Goal: Information Seeking & Learning: Learn about a topic

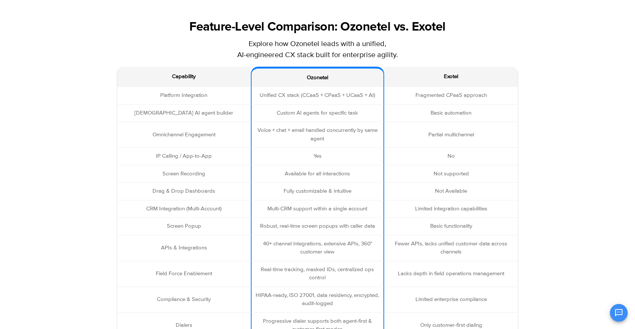
scroll to position [1276, 0]
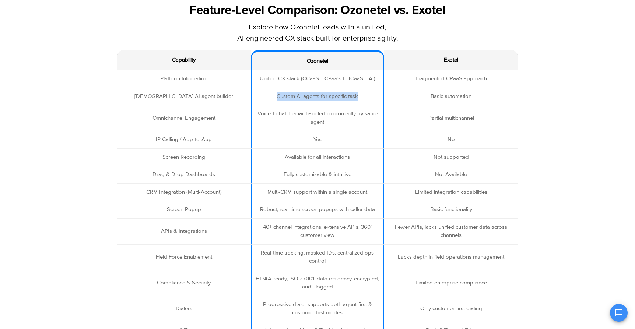
drag, startPoint x: 274, startPoint y: 99, endPoint x: 340, endPoint y: 102, distance: 66.0
click at [340, 102] on td "Custom AI agents for specific task" at bounding box center [318, 97] width 134 height 18
drag, startPoint x: 257, startPoint y: 117, endPoint x: 288, endPoint y: 113, distance: 31.6
click at [288, 113] on td "Voice + chat + email handled concurrently by same agent" at bounding box center [318, 118] width 134 height 26
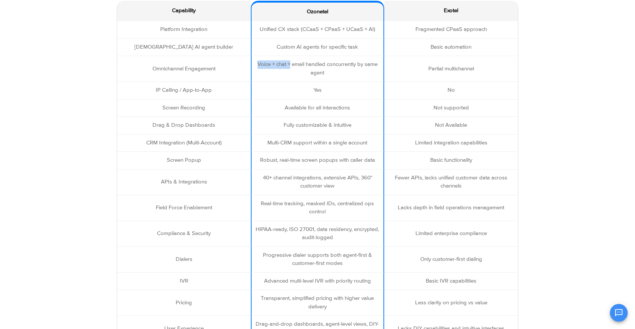
scroll to position [1327, 0]
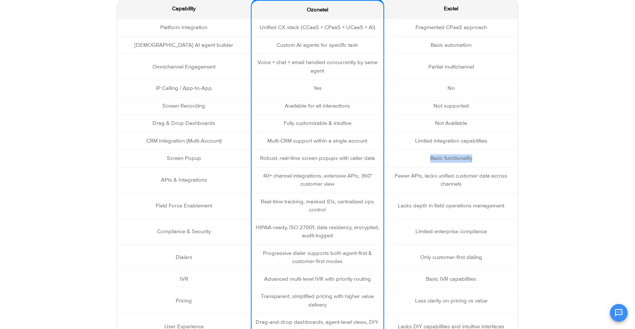
drag, startPoint x: 427, startPoint y: 161, endPoint x: 488, endPoint y: 164, distance: 60.8
click at [488, 164] on td "Basic functionality" at bounding box center [451, 159] width 134 height 18
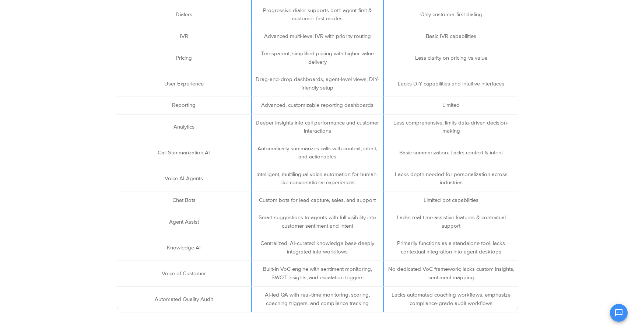
scroll to position [1583, 0]
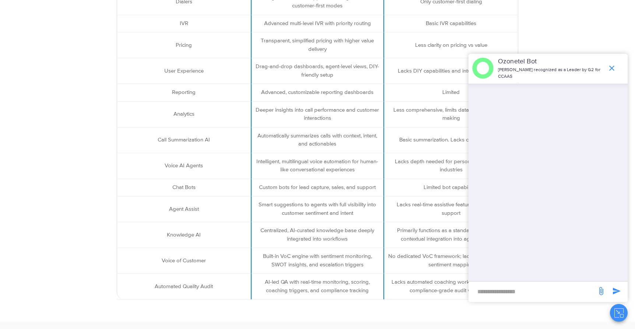
click at [445, 189] on td "Limited bot capabilities" at bounding box center [451, 188] width 134 height 18
click at [612, 66] on icon "end chat or minimize" at bounding box center [611, 68] width 9 height 9
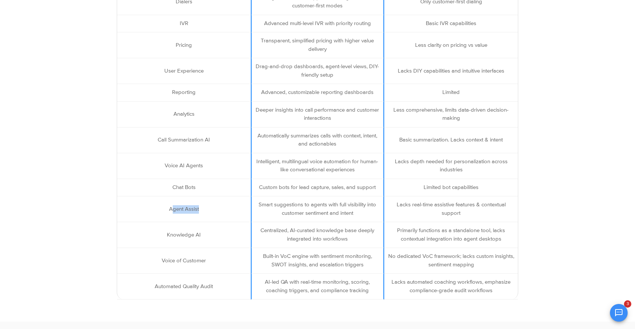
drag, startPoint x: 171, startPoint y: 212, endPoint x: 219, endPoint y: 213, distance: 47.9
click at [219, 213] on td "Agent Assist" at bounding box center [184, 209] width 134 height 26
drag, startPoint x: 425, startPoint y: 186, endPoint x: 484, endPoint y: 186, distance: 59.3
click at [484, 186] on td "Limited bot capabilities" at bounding box center [451, 188] width 134 height 18
drag, startPoint x: 208, startPoint y: 262, endPoint x: 217, endPoint y: 266, distance: 9.9
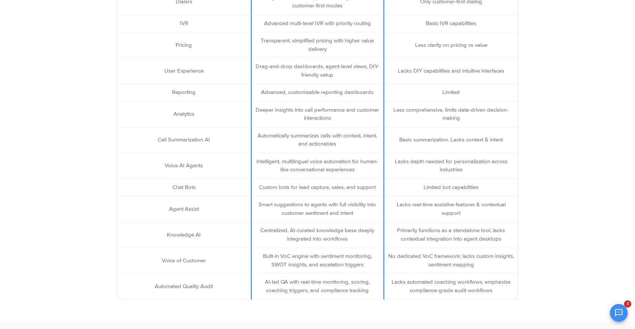
click at [217, 266] on td "Voice of Customer" at bounding box center [184, 261] width 134 height 26
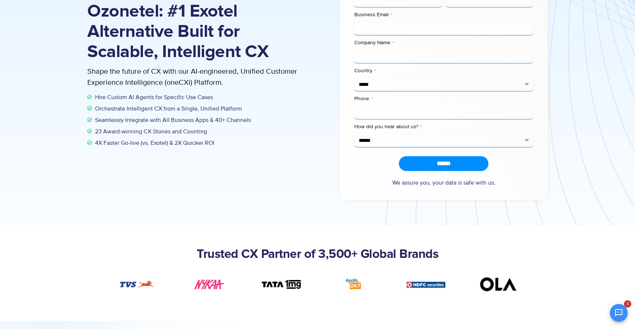
scroll to position [0, 0]
